Goal: Task Accomplishment & Management: Manage account settings

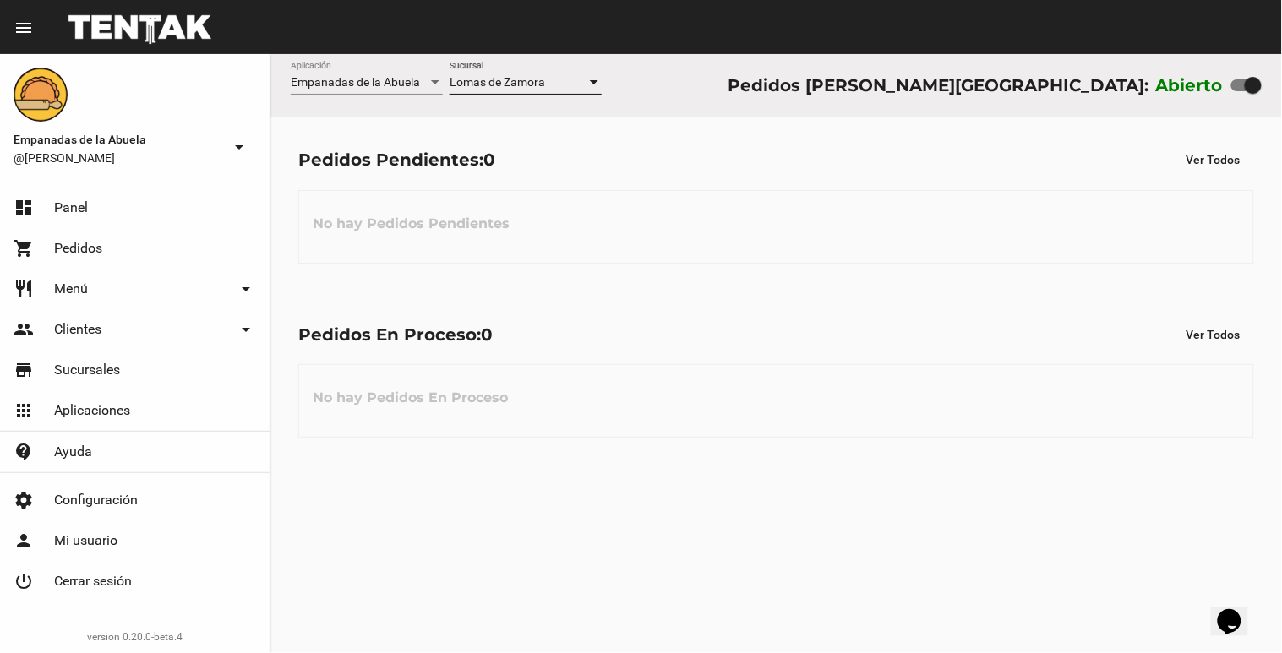
click at [588, 88] on div at bounding box center [594, 83] width 15 height 14
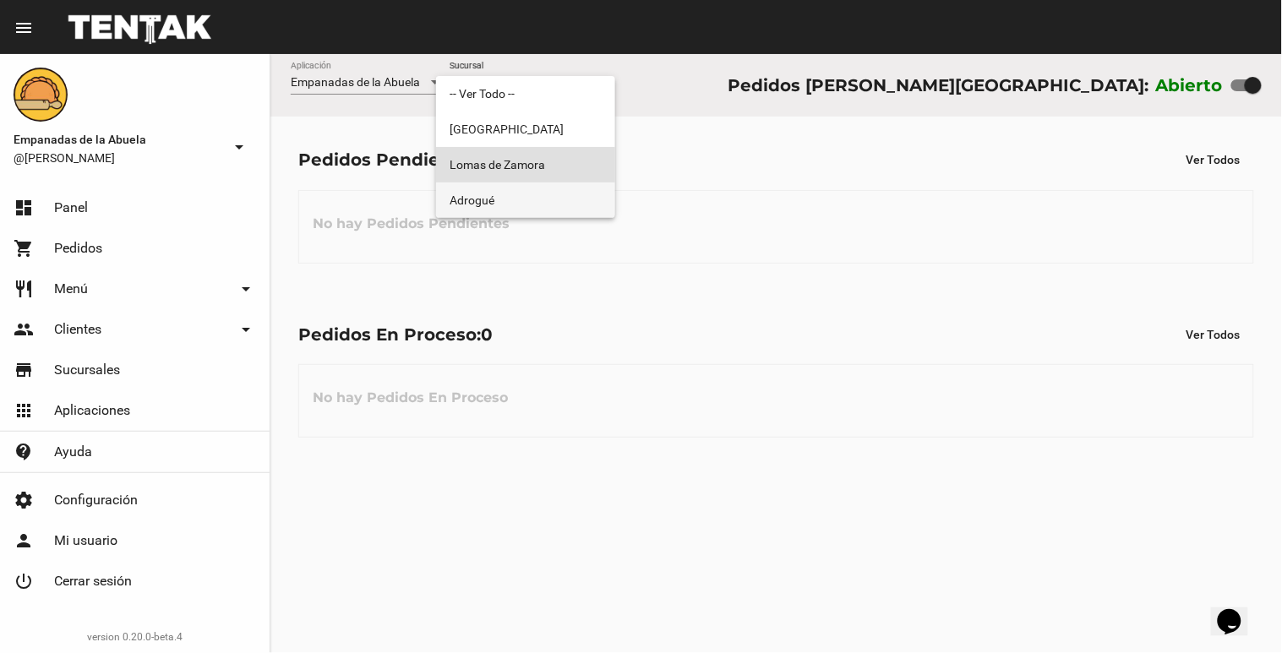
drag, startPoint x: 538, startPoint y: 197, endPoint x: 579, endPoint y: 121, distance: 86.6
click at [538, 196] on span "Adrogué" at bounding box center [526, 201] width 152 height 36
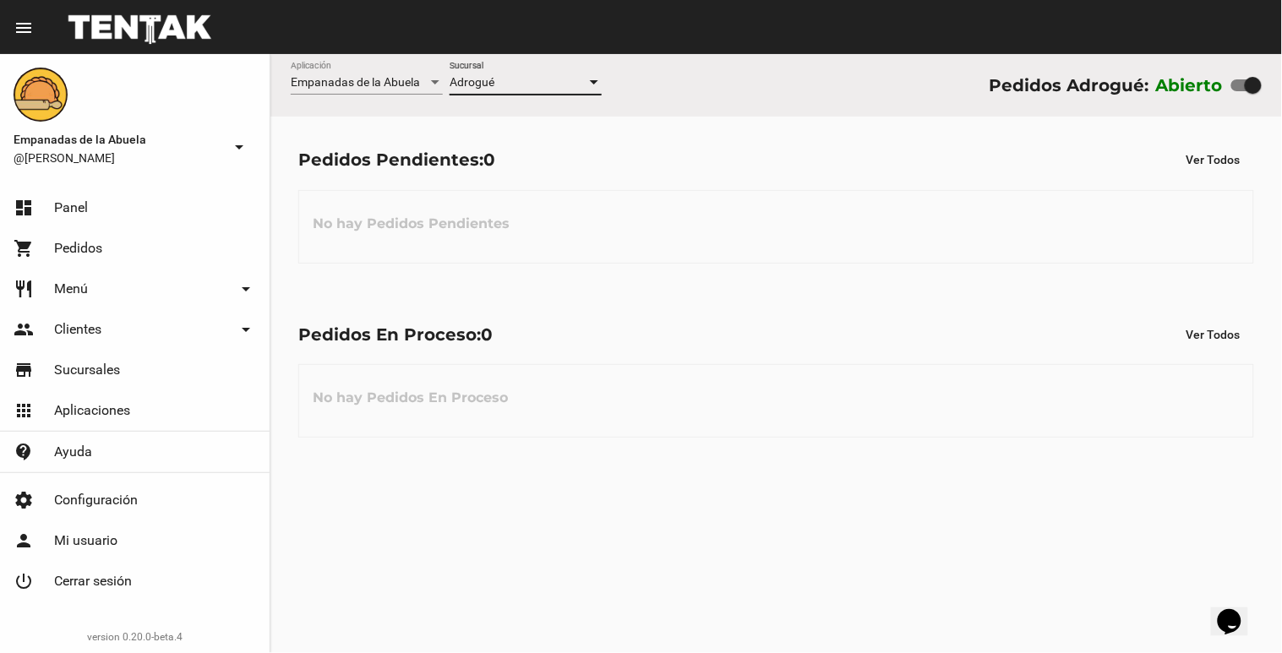
click at [598, 80] on div at bounding box center [594, 82] width 8 height 4
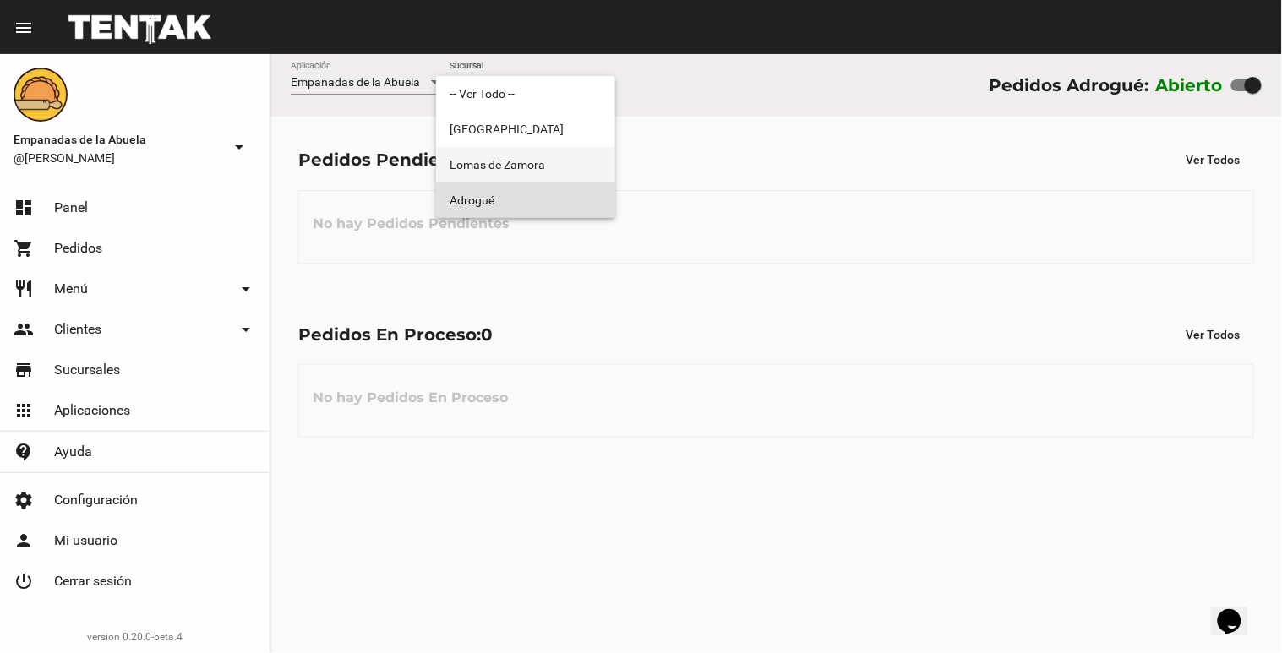
click at [569, 156] on span "Lomas de Zamora" at bounding box center [526, 165] width 152 height 36
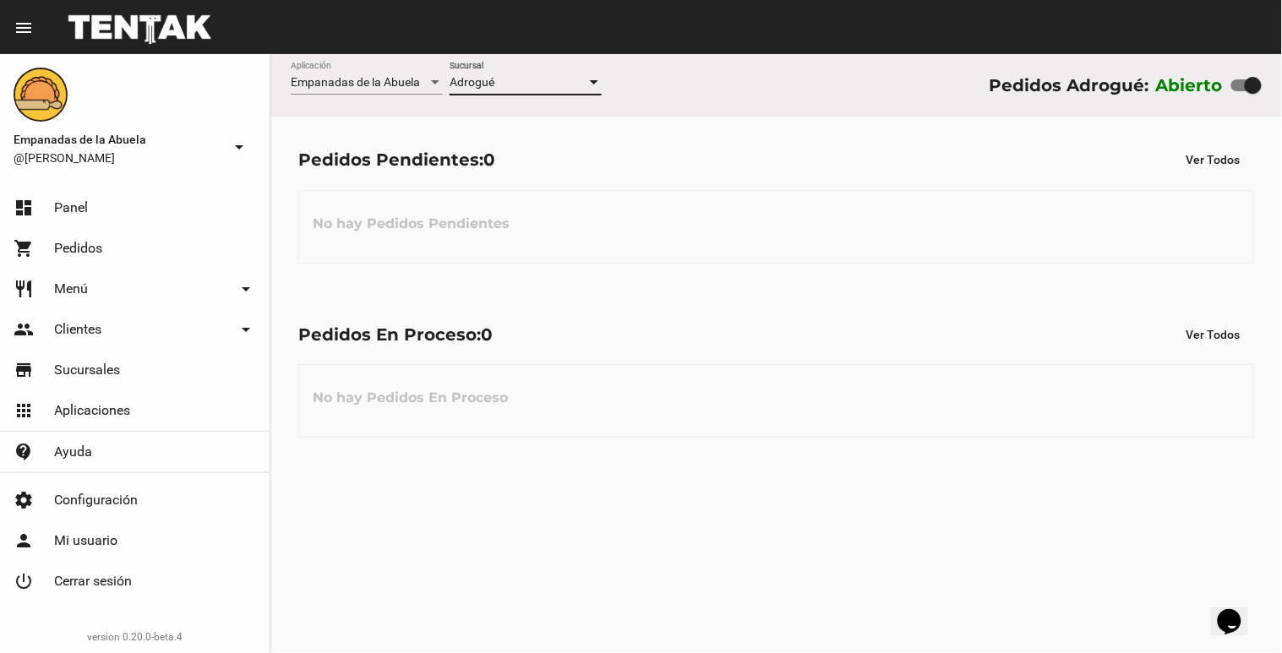
click at [569, 156] on div "Pedidos Pendientes: 0 Ver Todos" at bounding box center [776, 160] width 956 height 30
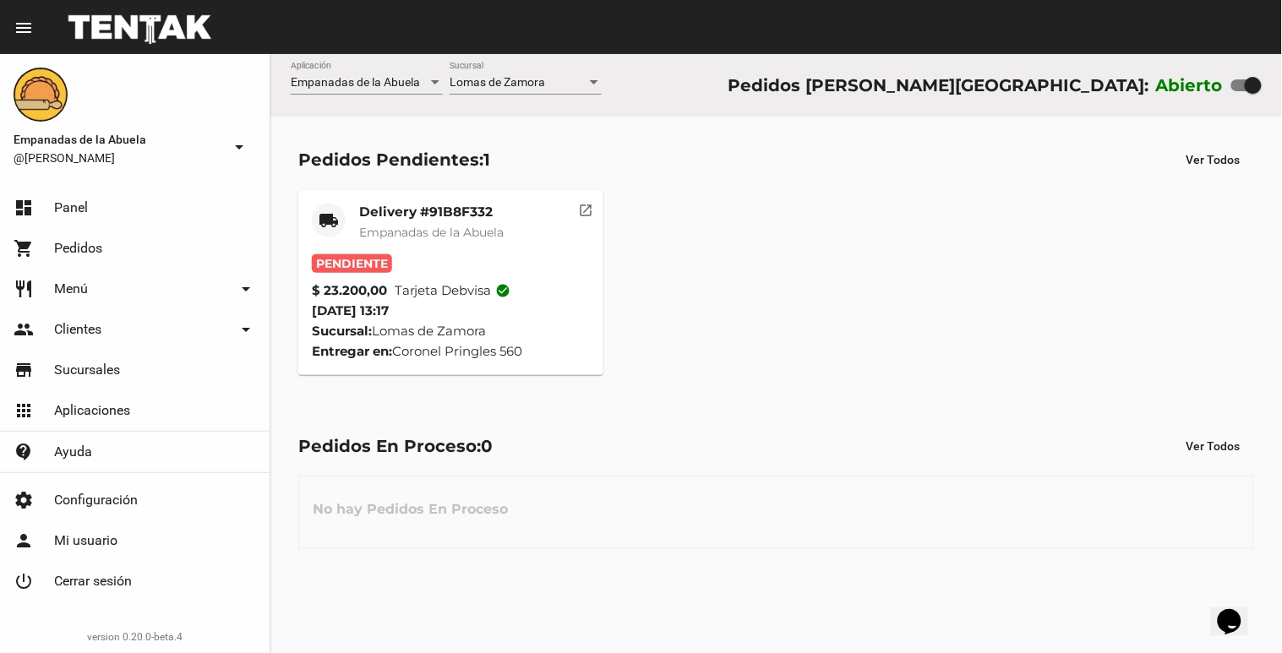
click at [458, 198] on mat-card "local_shipping Delivery #91B8F332 Empanadas de la Abuela Pendiente $ 23.200,00 …" at bounding box center [450, 282] width 305 height 185
click at [446, 224] on mat-card-subtitle "Empanadas de la Abuela" at bounding box center [431, 232] width 145 height 17
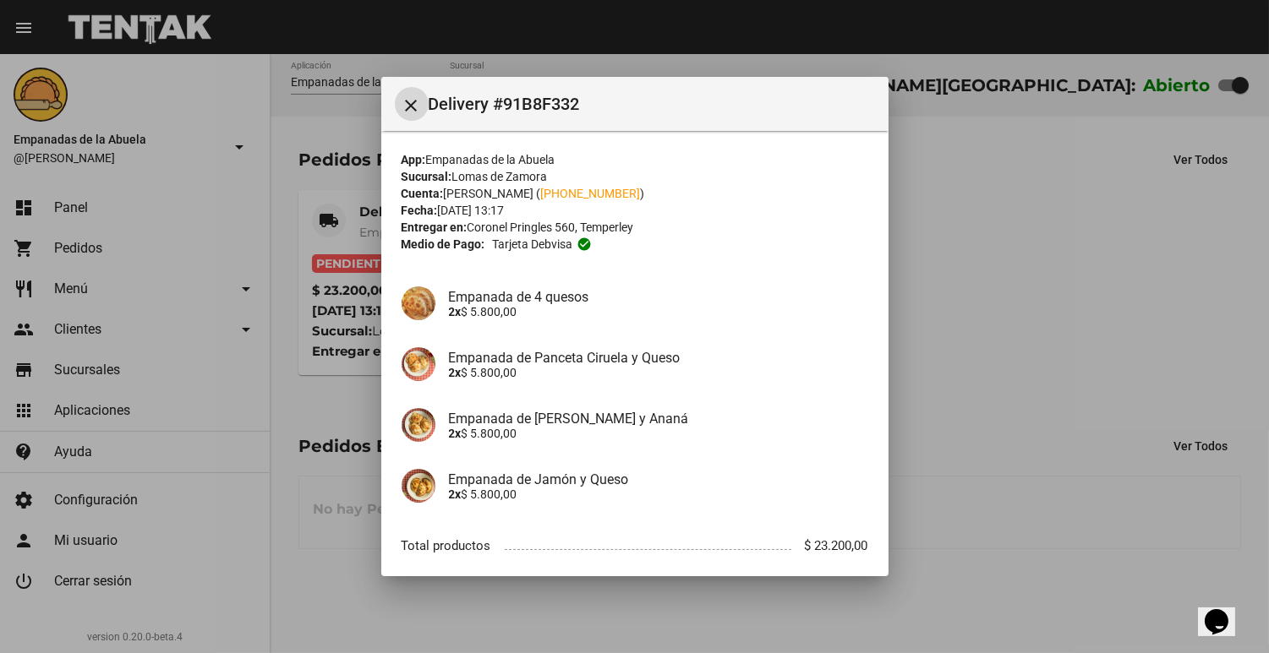
scroll to position [94, 0]
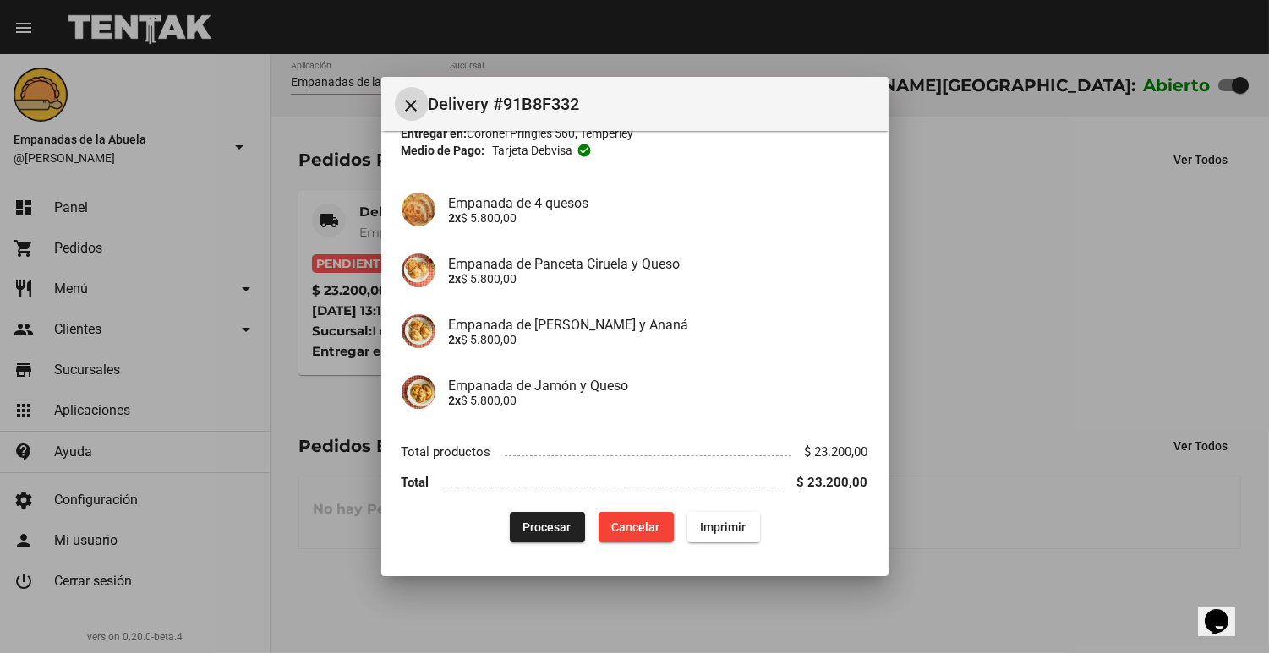
click at [701, 526] on span "Imprimir" at bounding box center [724, 528] width 46 height 14
click at [541, 525] on span "Procesar" at bounding box center [547, 528] width 48 height 14
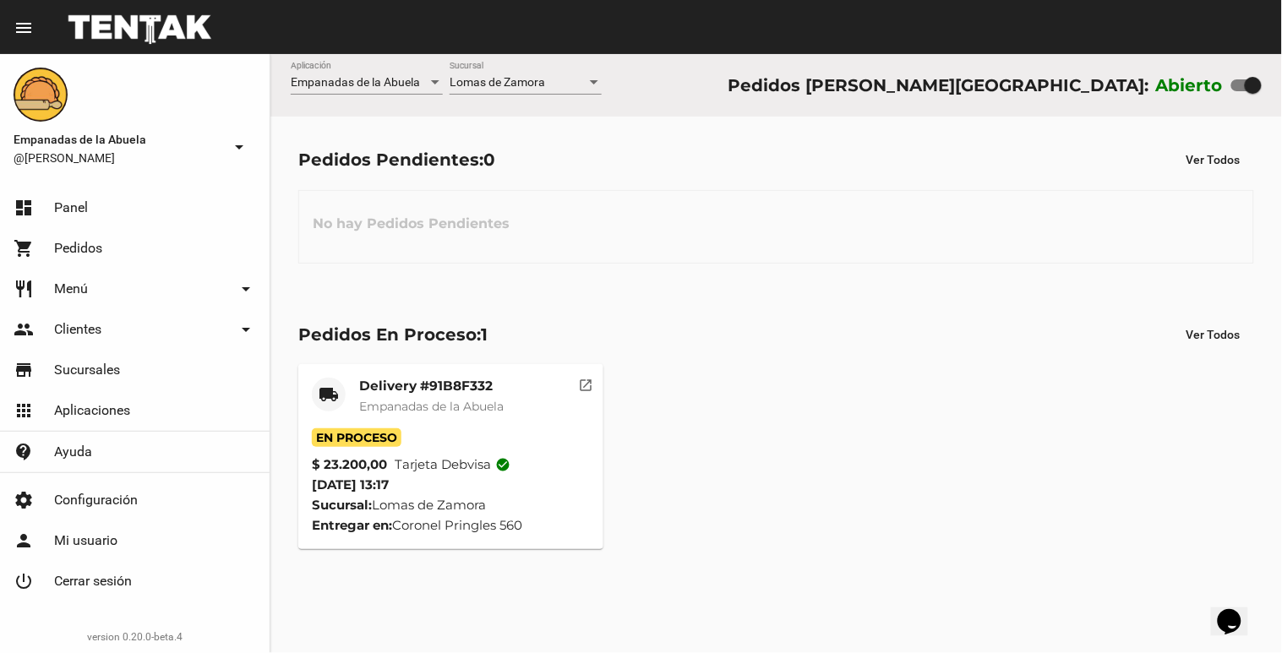
click at [499, 409] on span "Empanadas de la Abuela" at bounding box center [431, 406] width 145 height 15
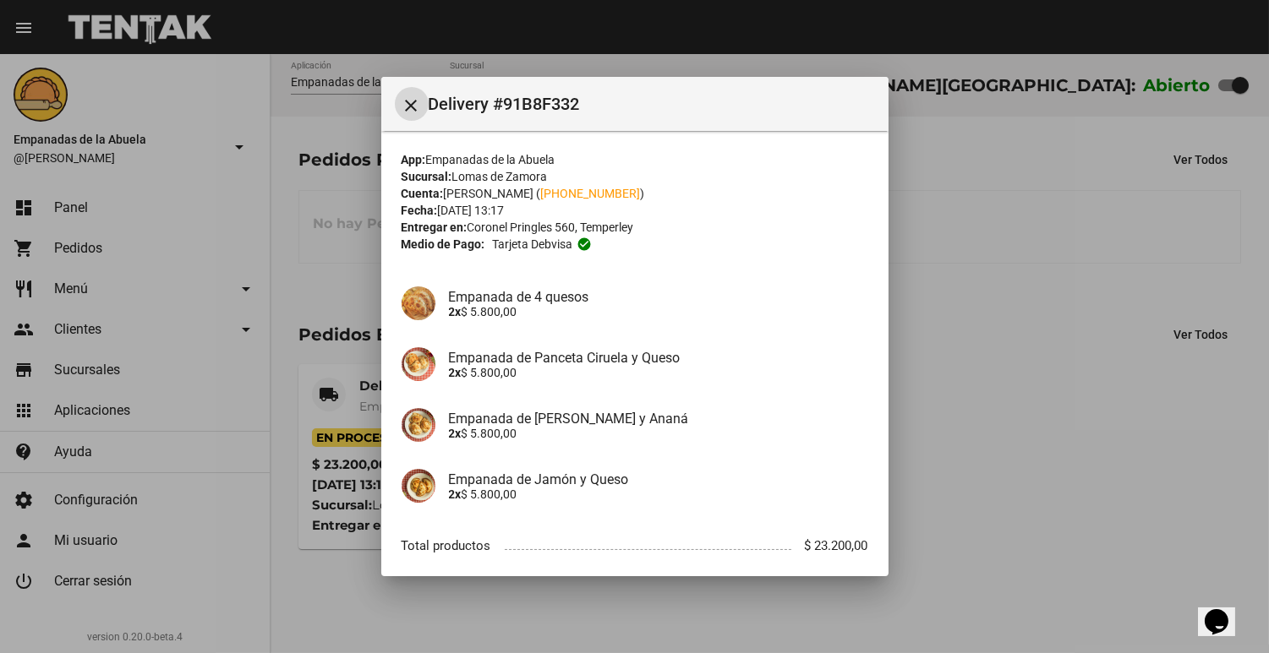
scroll to position [94, 0]
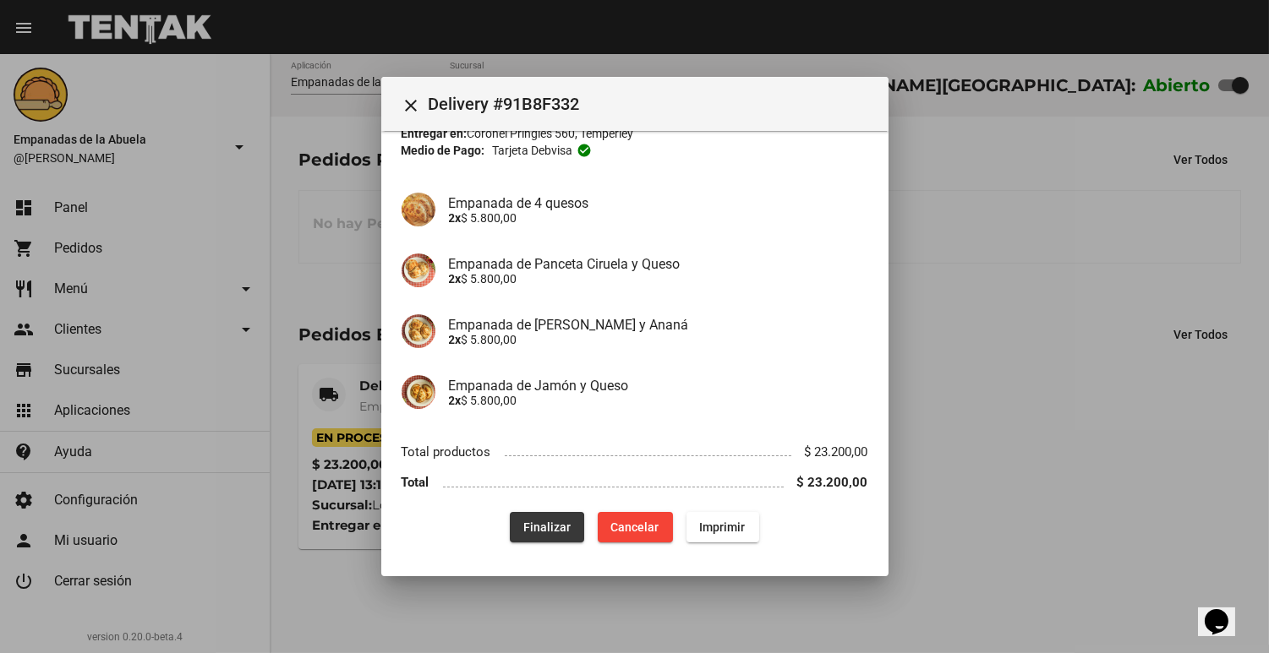
click at [535, 528] on span "Finalizar" at bounding box center [546, 528] width 47 height 14
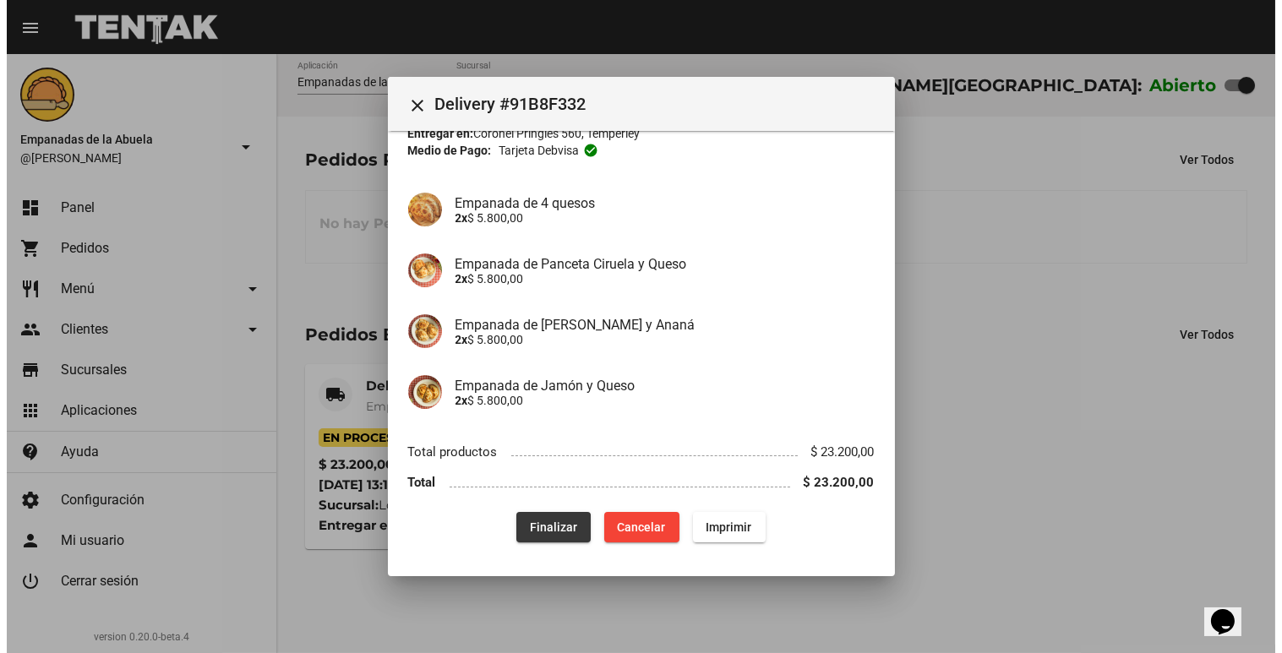
scroll to position [0, 0]
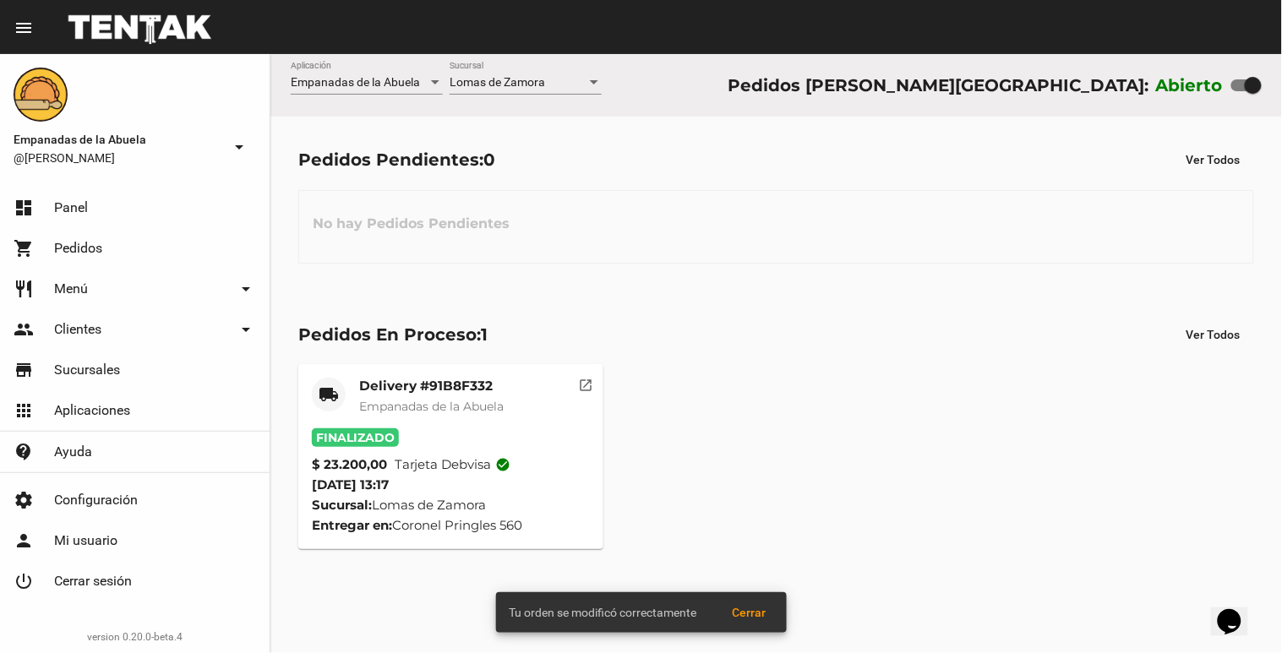
click at [1258, 90] on div at bounding box center [1253, 85] width 17 height 17
click at [1240, 91] on input "checkbox" at bounding box center [1239, 91] width 1 height 1
checkbox input "false"
